Goal: Task Accomplishment & Management: Manage account settings

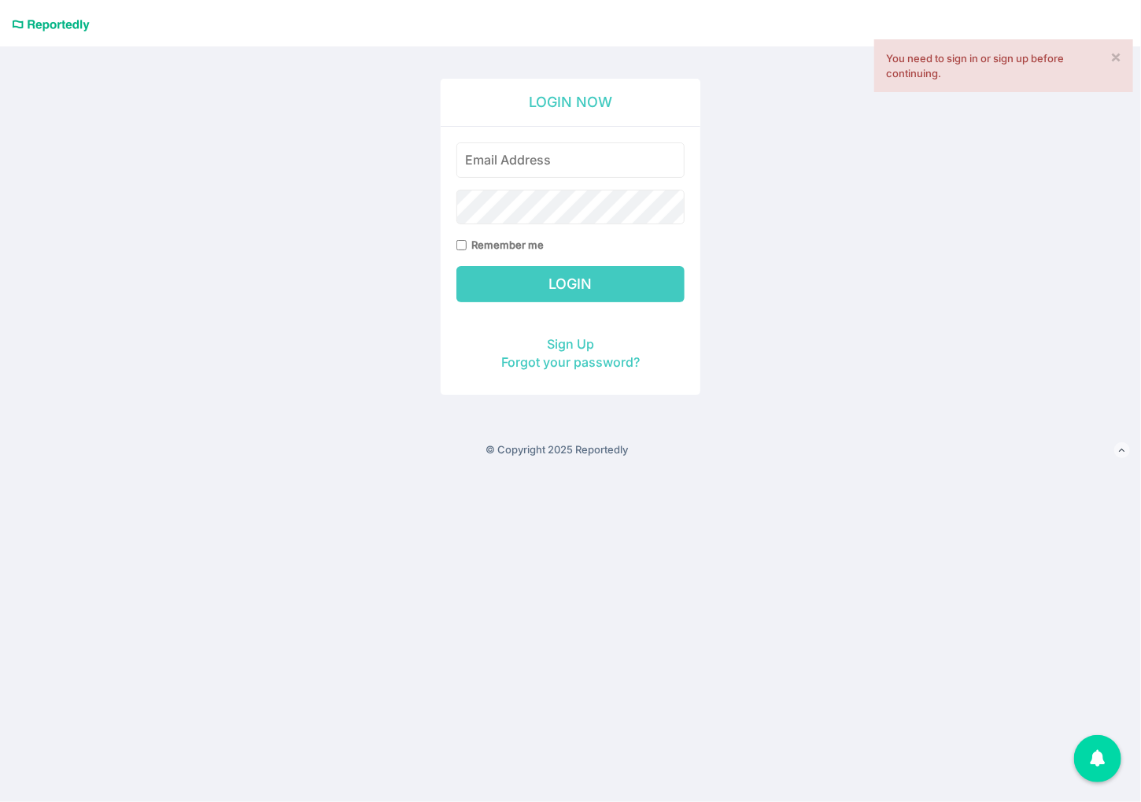
type input "[PERSON_NAME][EMAIL_ADDRESS][DOMAIN_NAME]"
click at [582, 287] on input "Login" at bounding box center [570, 284] width 228 height 36
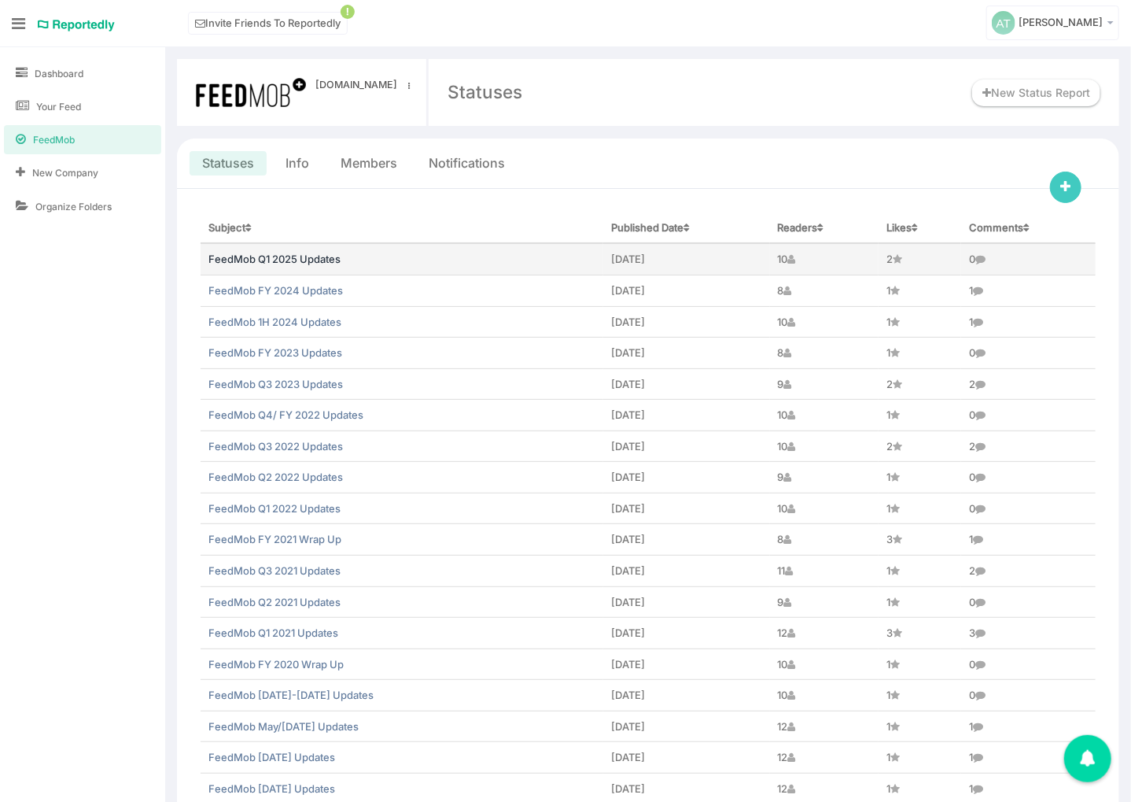
click at [311, 258] on link "FeedMob Q1 2025 Updates" at bounding box center [274, 259] width 132 height 13
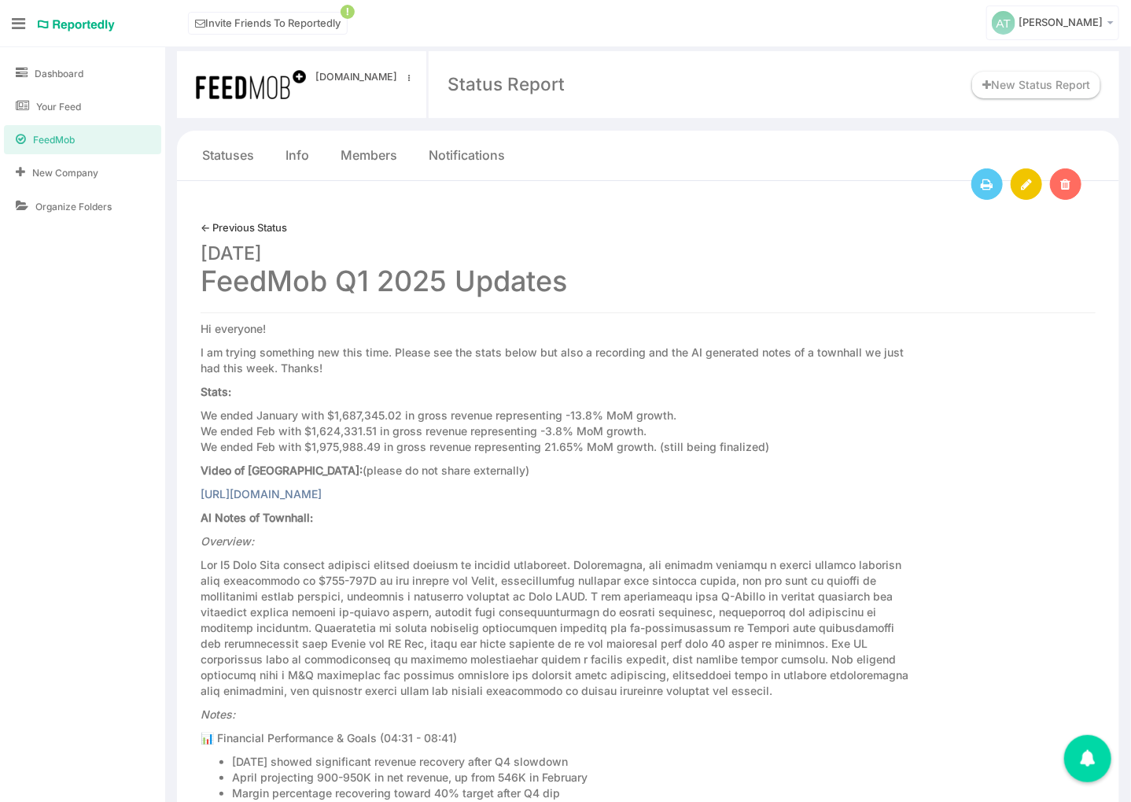
scroll to position [9, 0]
click at [1025, 189] on link at bounding box center [1026, 182] width 31 height 31
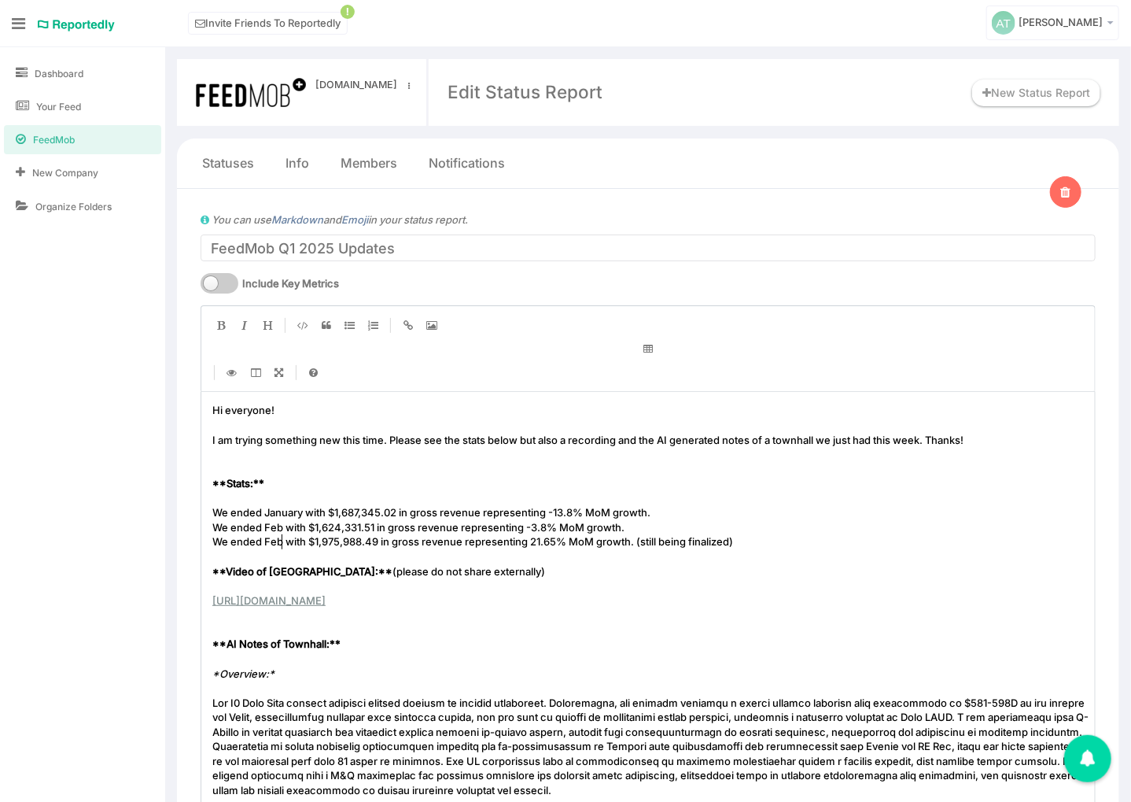
click at [282, 544] on span "We ended Feb with $1,975,988.49 in gross revenue representing 21.65% MoM growth…" at bounding box center [472, 541] width 521 height 13
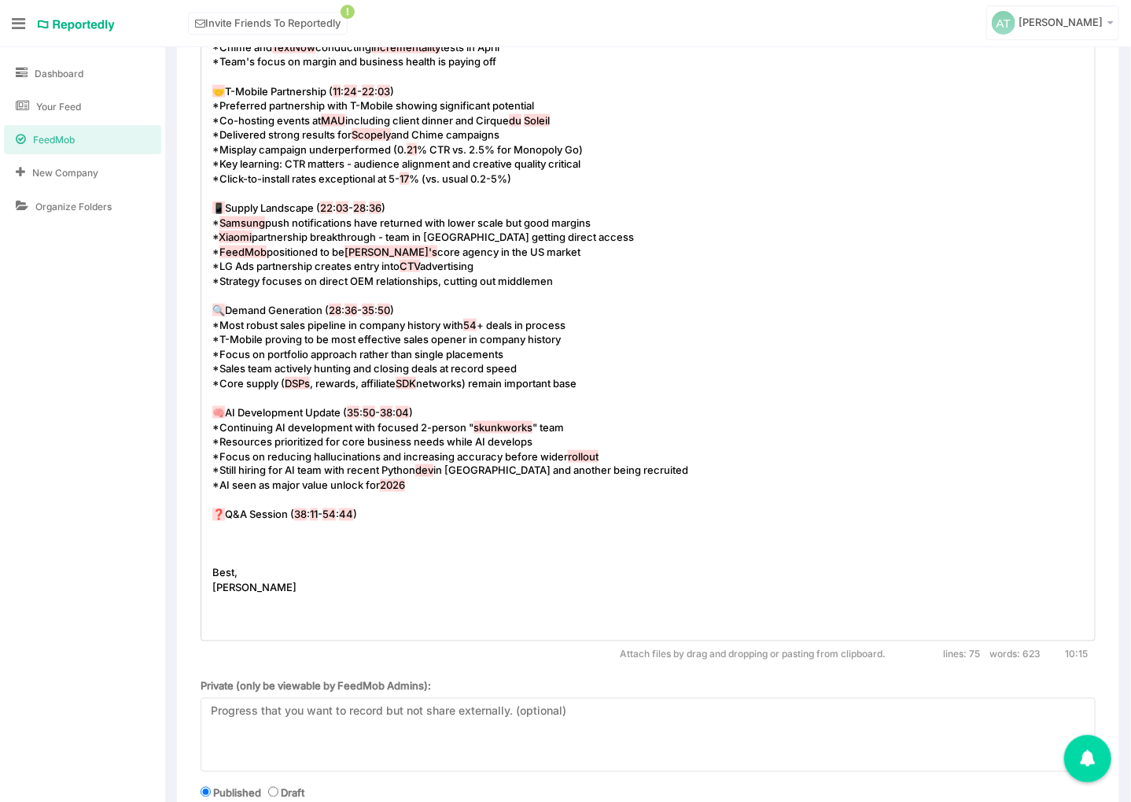
scroll to position [1095, 0]
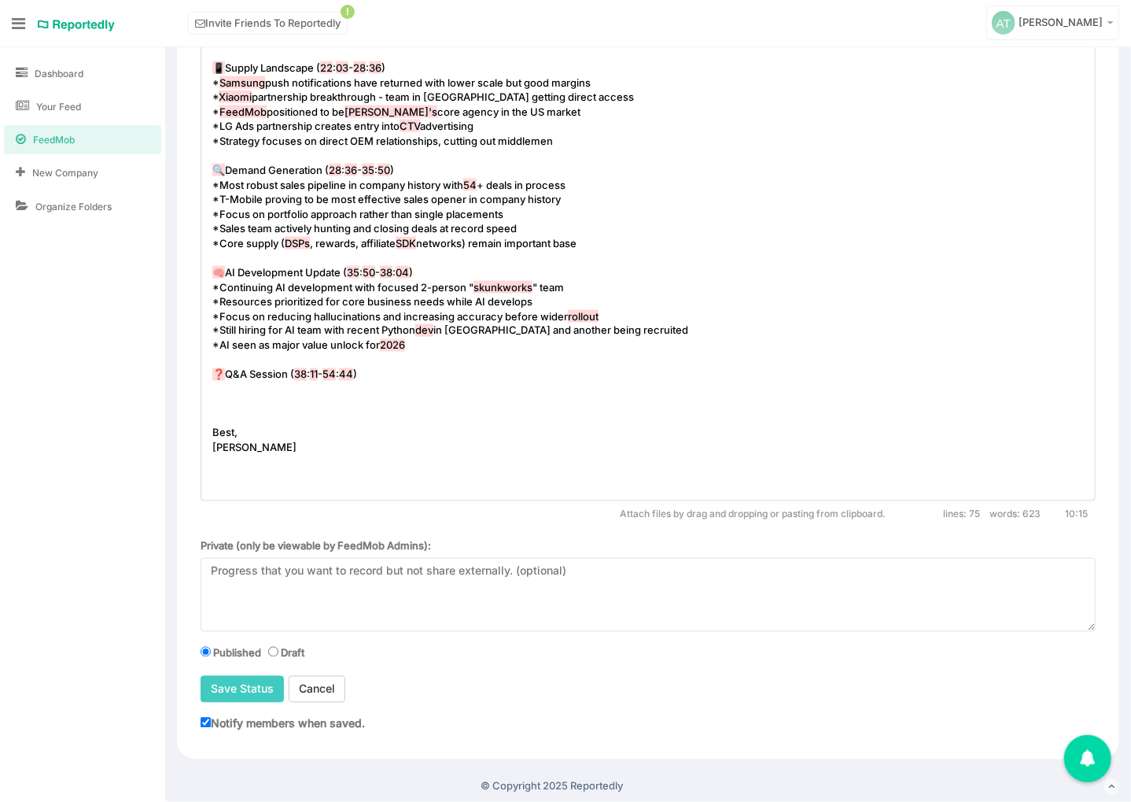
type textarea "March"
click at [230, 722] on label "Notify members when saved." at bounding box center [283, 722] width 164 height 17
click at [211, 722] on input "Notify members when saved." at bounding box center [206, 722] width 10 height 10
checkbox input "false"
click at [243, 687] on input "Save Status" at bounding box center [242, 689] width 83 height 27
